Goal: Find specific page/section

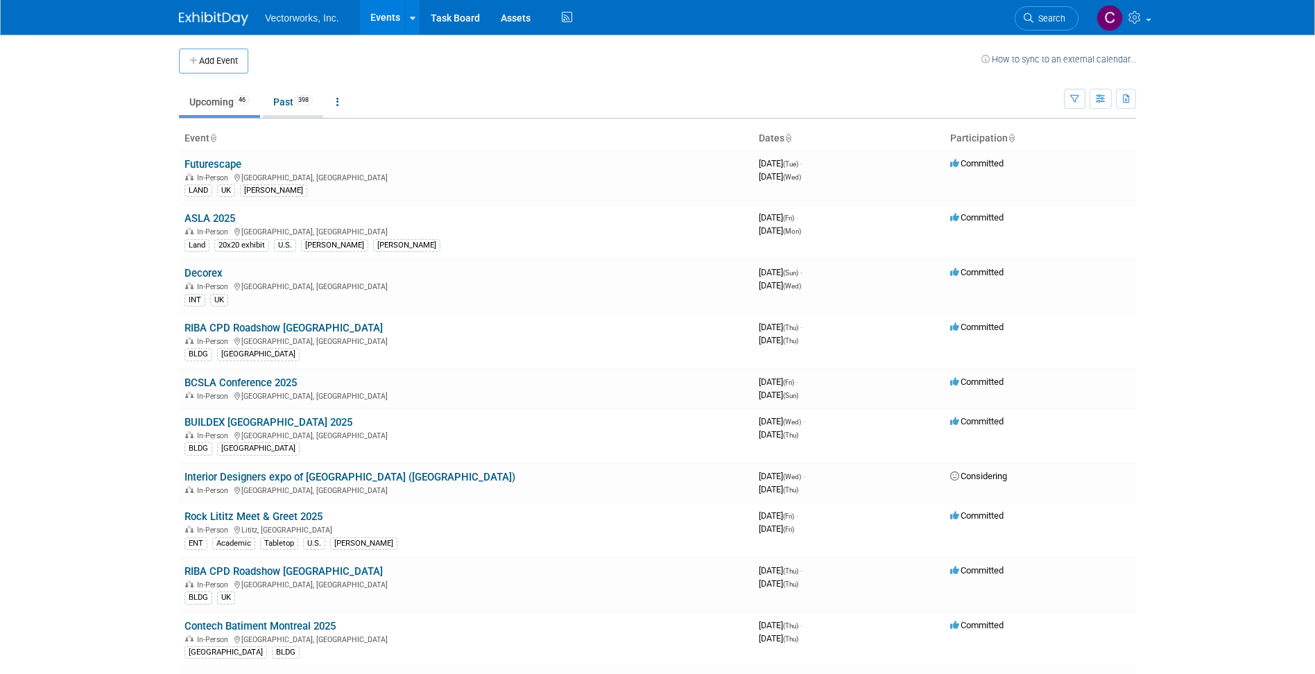
click at [278, 104] on link "Past 398" at bounding box center [293, 102] width 60 height 26
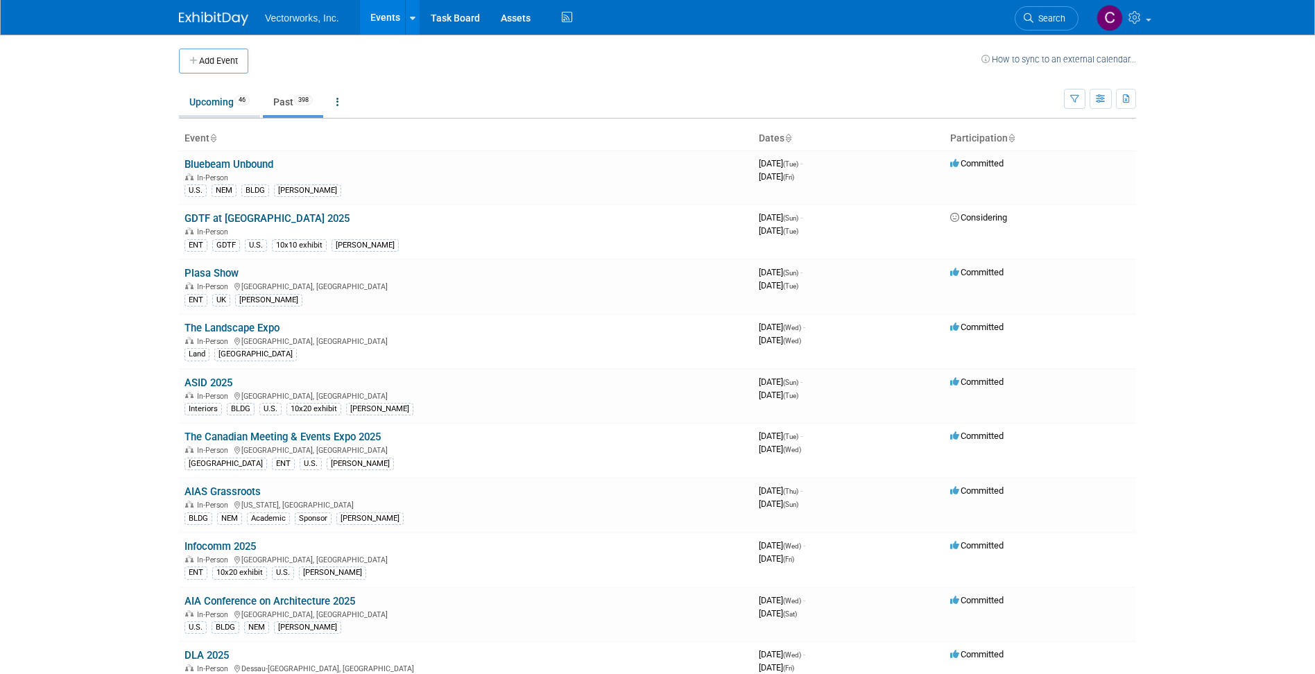
click at [220, 108] on link "Upcoming 46" at bounding box center [219, 102] width 81 height 26
